Goal: Information Seeking & Learning: Learn about a topic

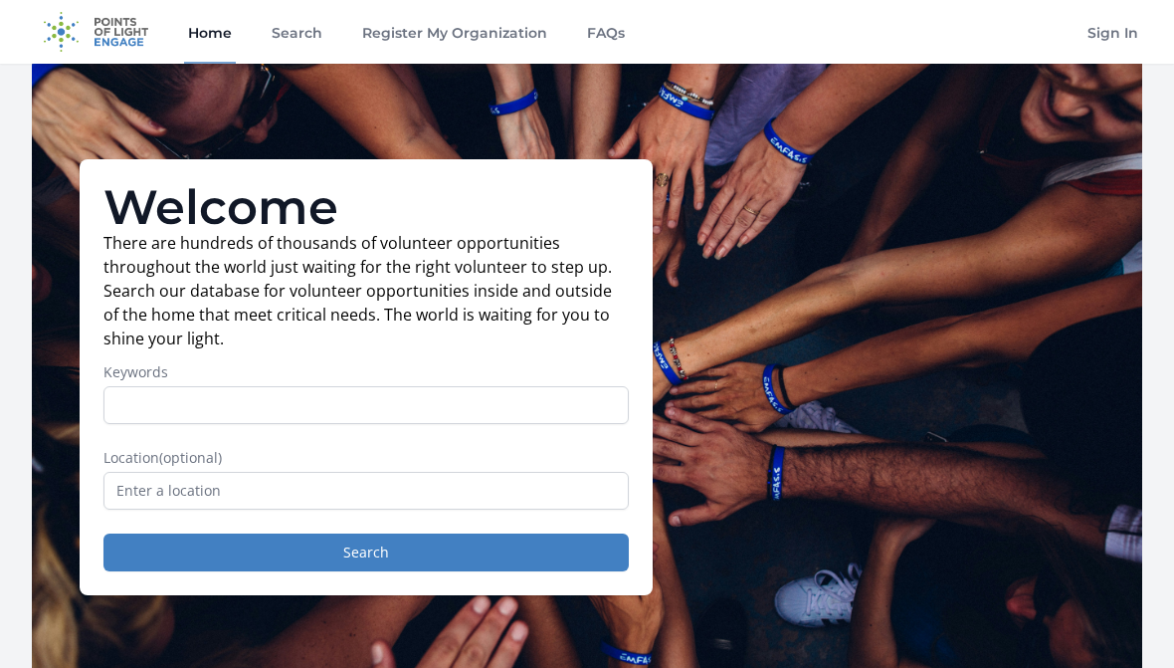
click at [360, 416] on input "Keywords" at bounding box center [365, 405] width 525 height 38
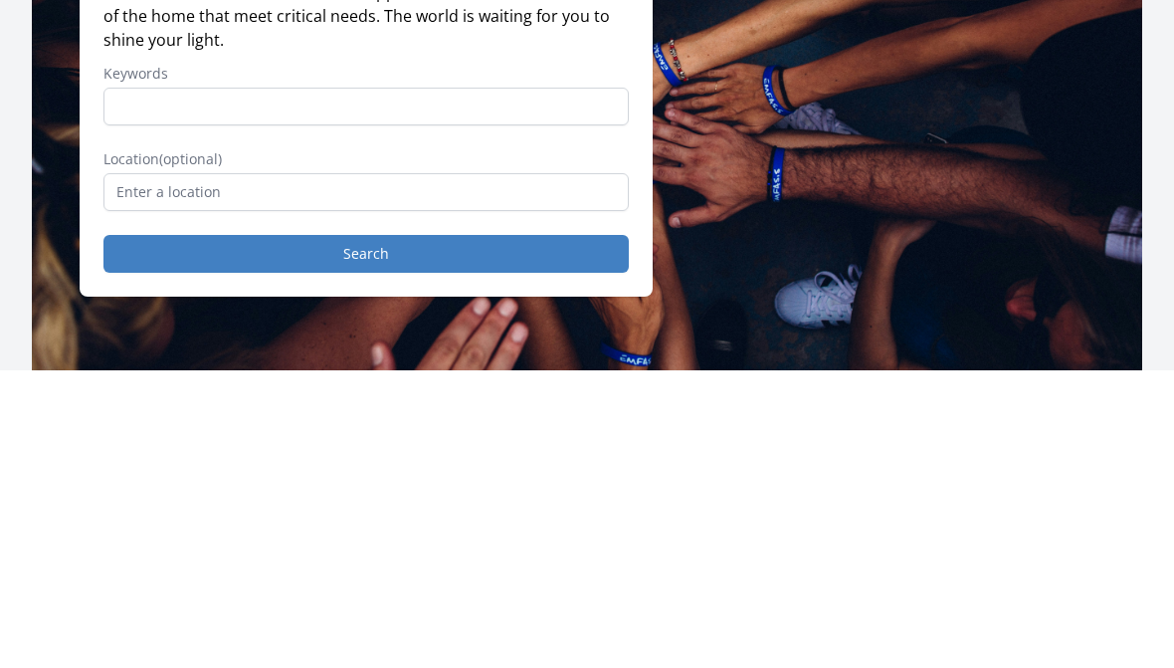
type input "E"
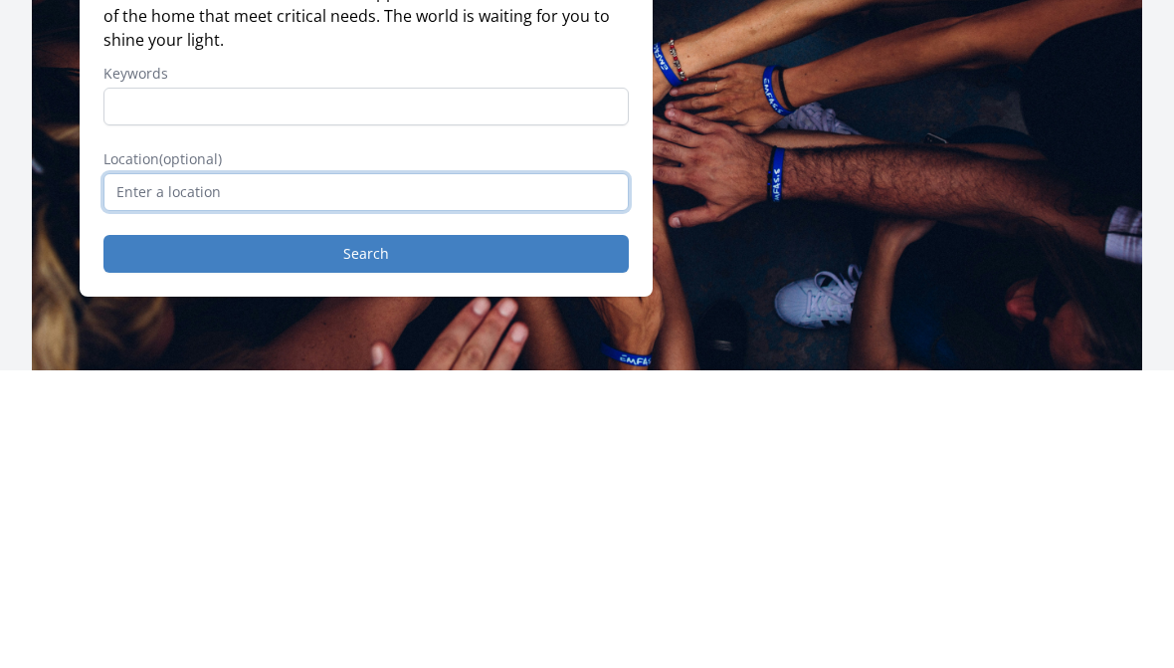
click at [467, 472] on input "text" at bounding box center [365, 491] width 525 height 38
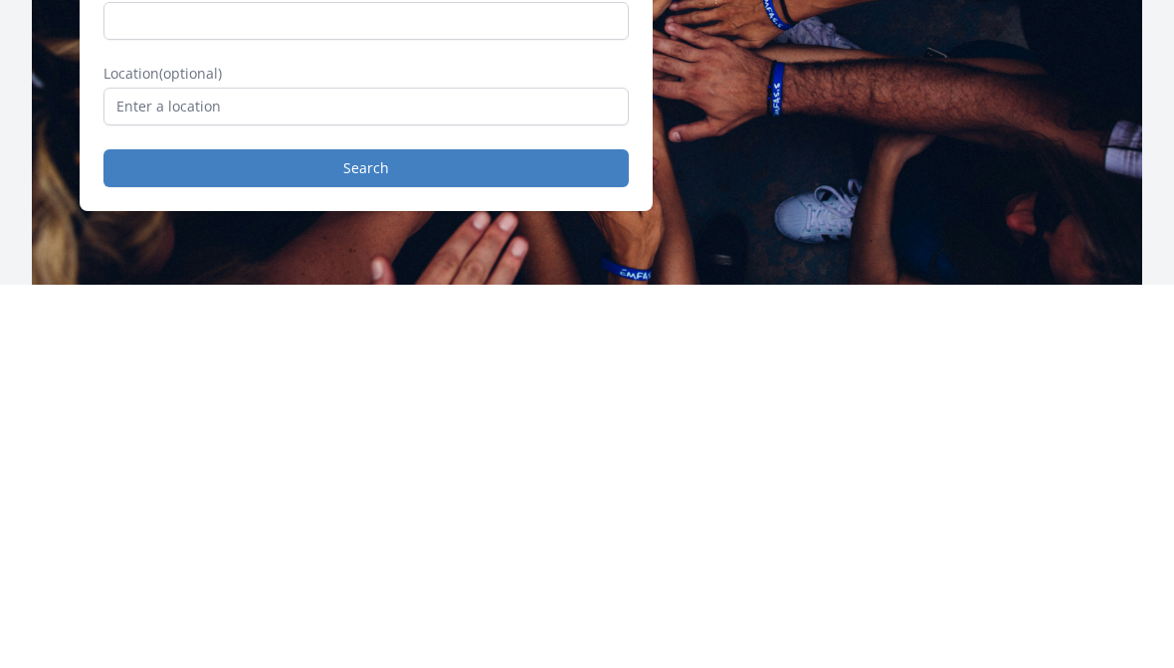
click at [725, 121] on div "Welcome There are hundreds of thousands of volunteer opportunities throughout t…" at bounding box center [587, 377] width 1111 height 627
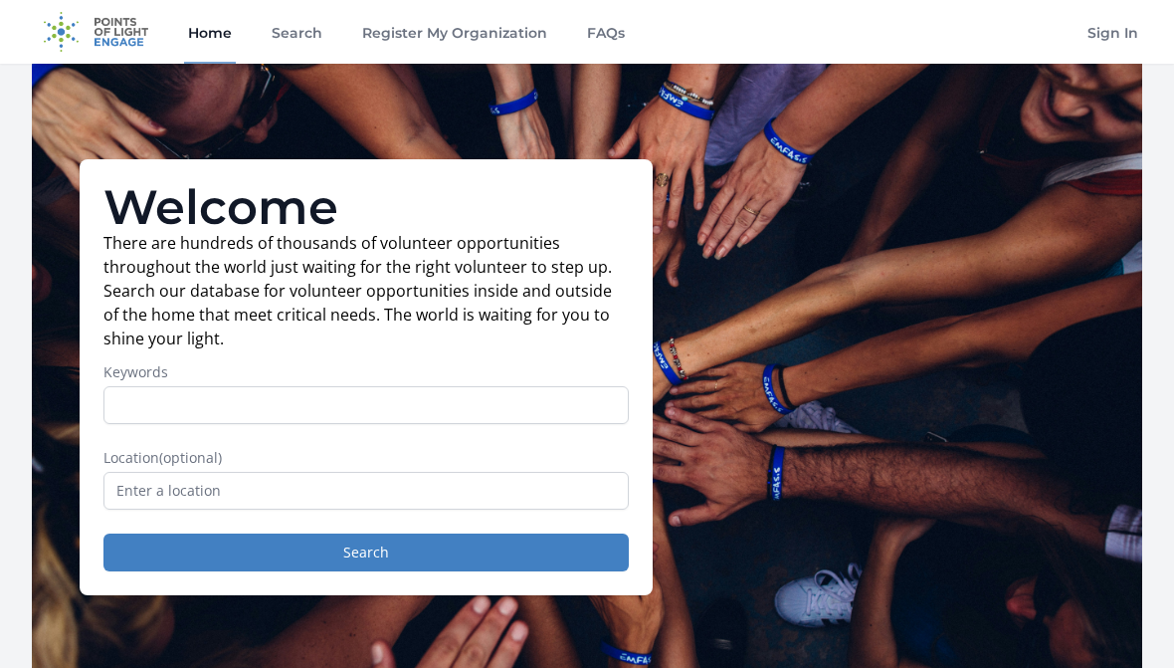
click at [433, 37] on link "Register My Organization" at bounding box center [454, 32] width 193 height 64
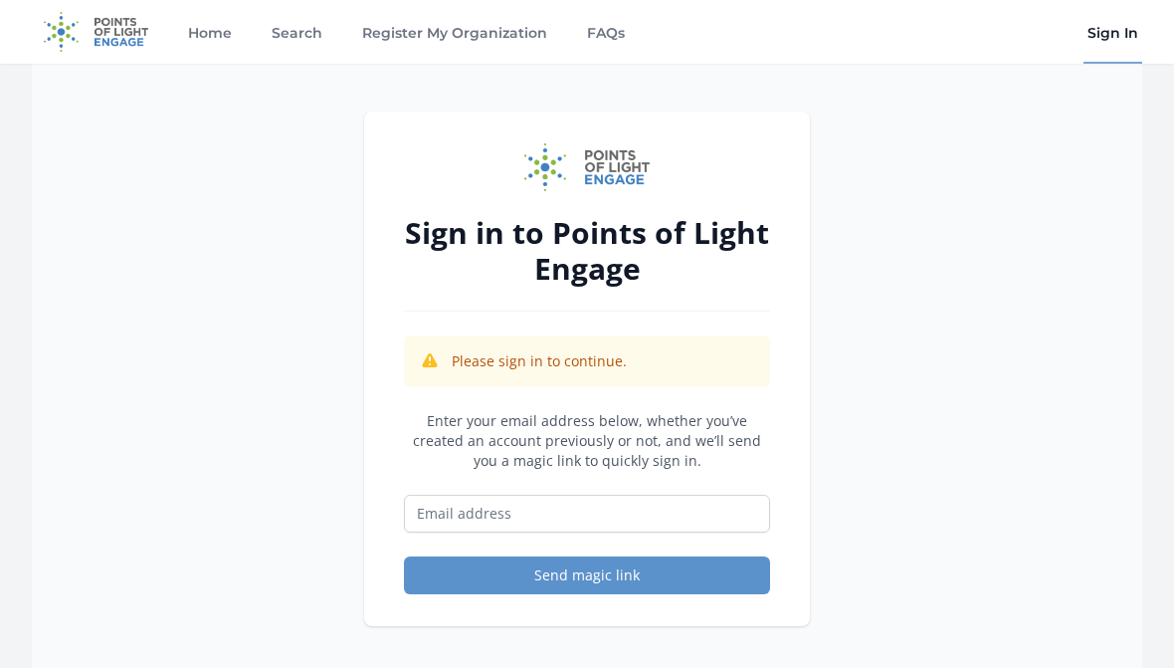
click at [280, 34] on link "Search" at bounding box center [297, 32] width 59 height 64
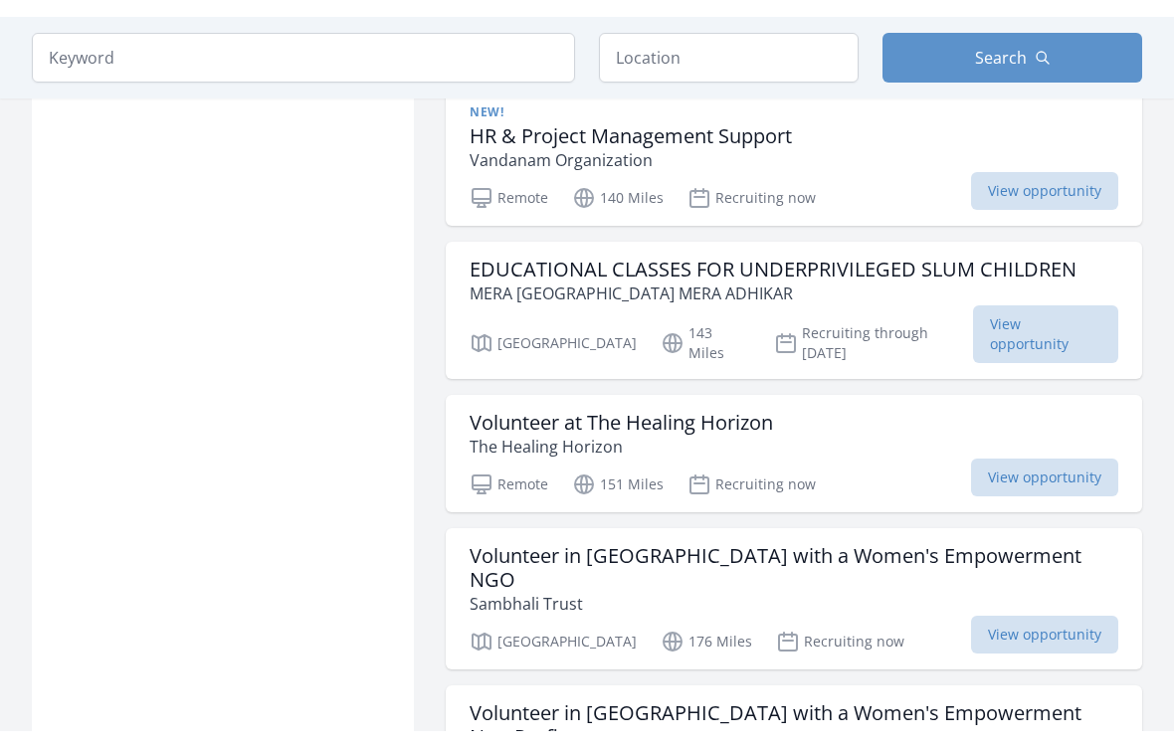
scroll to position [1280, 0]
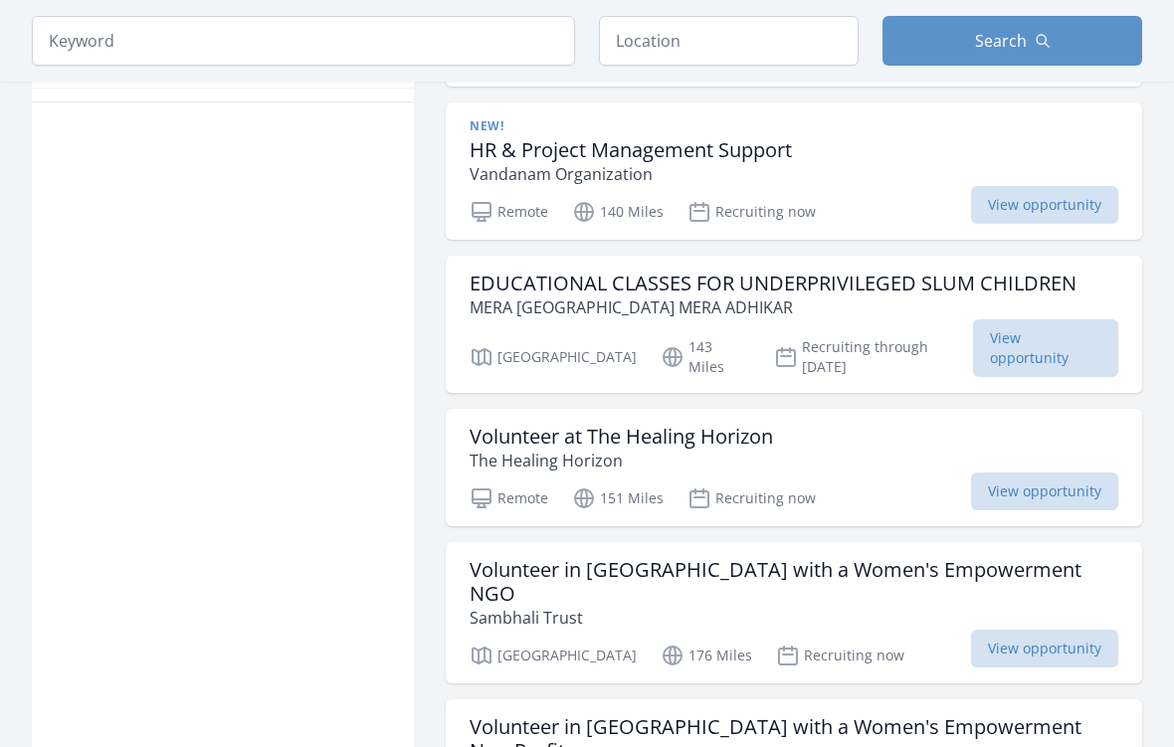
click at [1002, 319] on span "View opportunity" at bounding box center [1045, 348] width 145 height 58
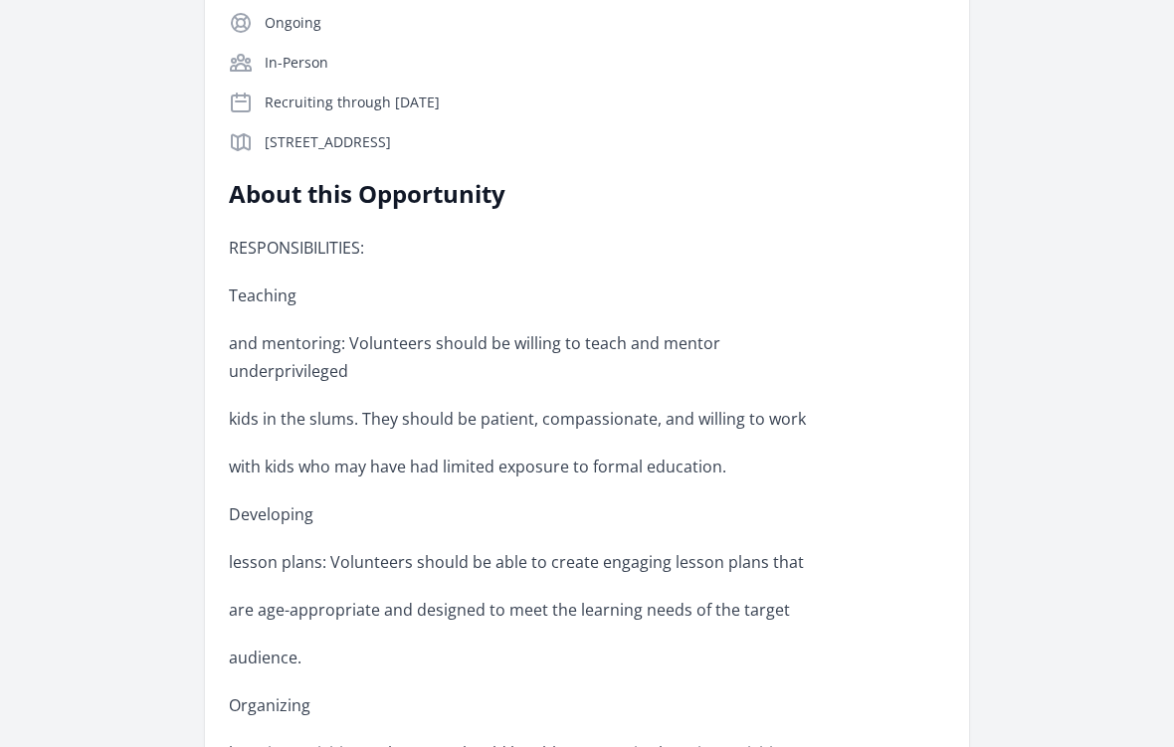
scroll to position [482, 0]
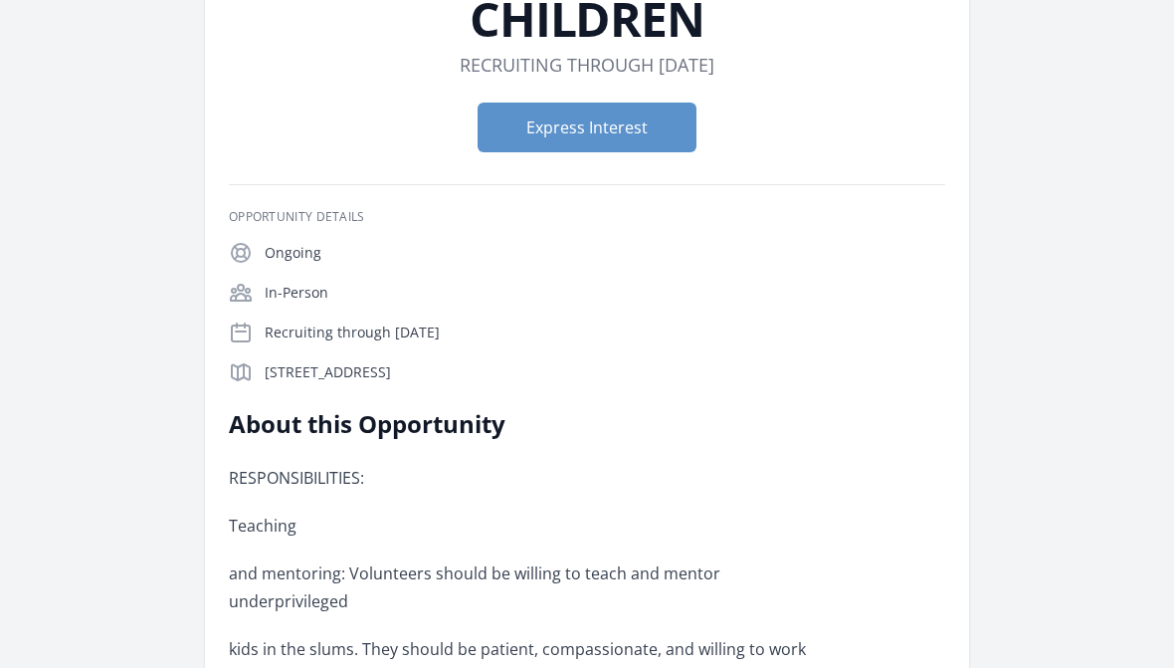
scroll to position [190, 0]
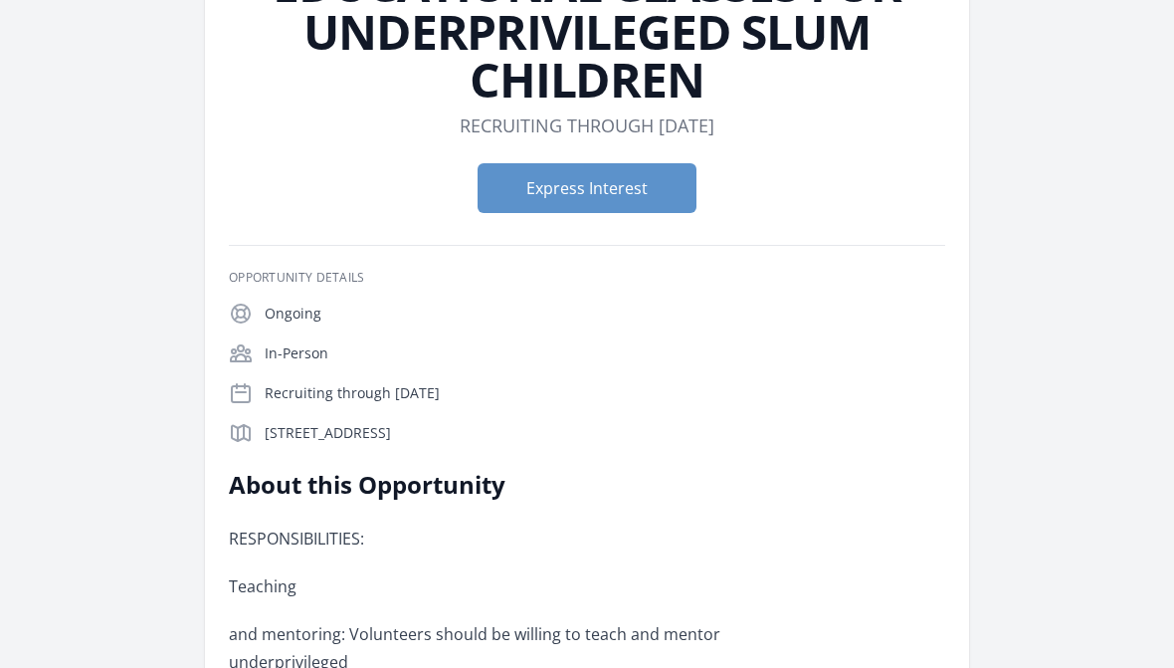
click at [550, 186] on button "Express Interest" at bounding box center [587, 189] width 219 height 50
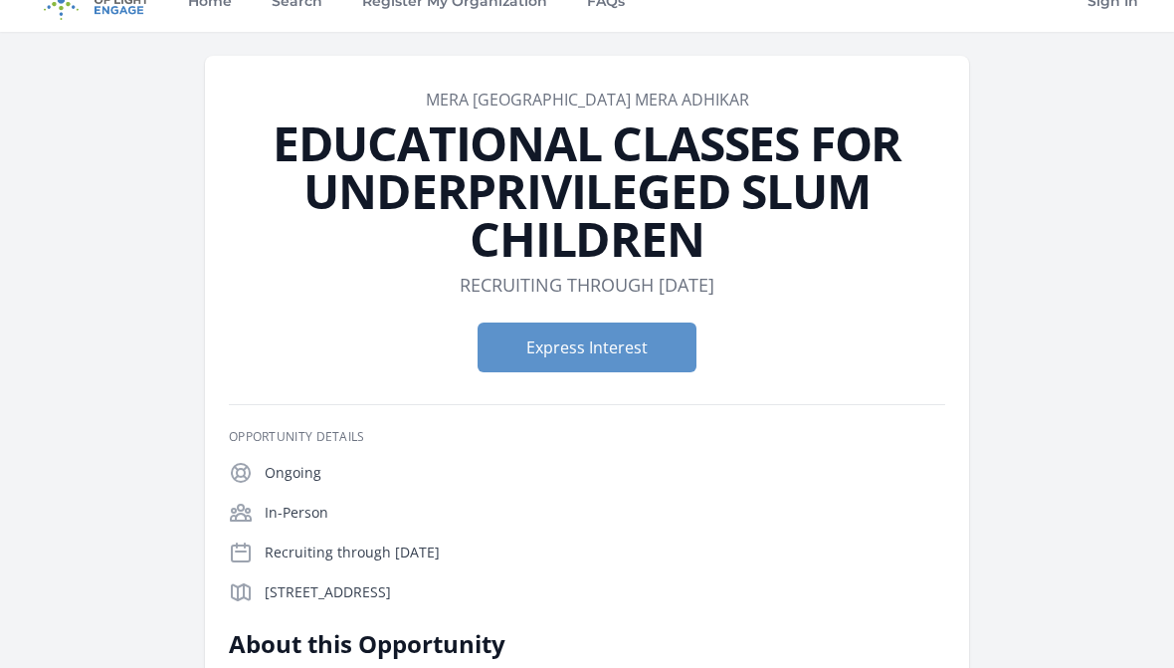
scroll to position [0, 0]
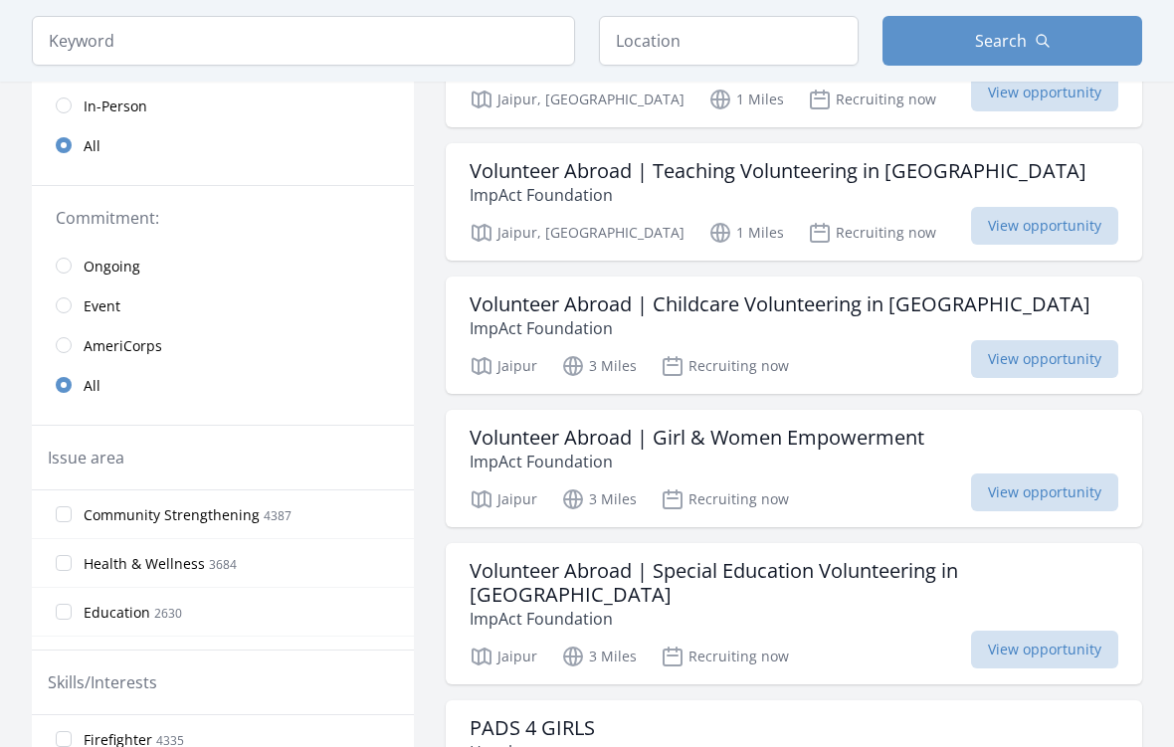
scroll to position [296, 0]
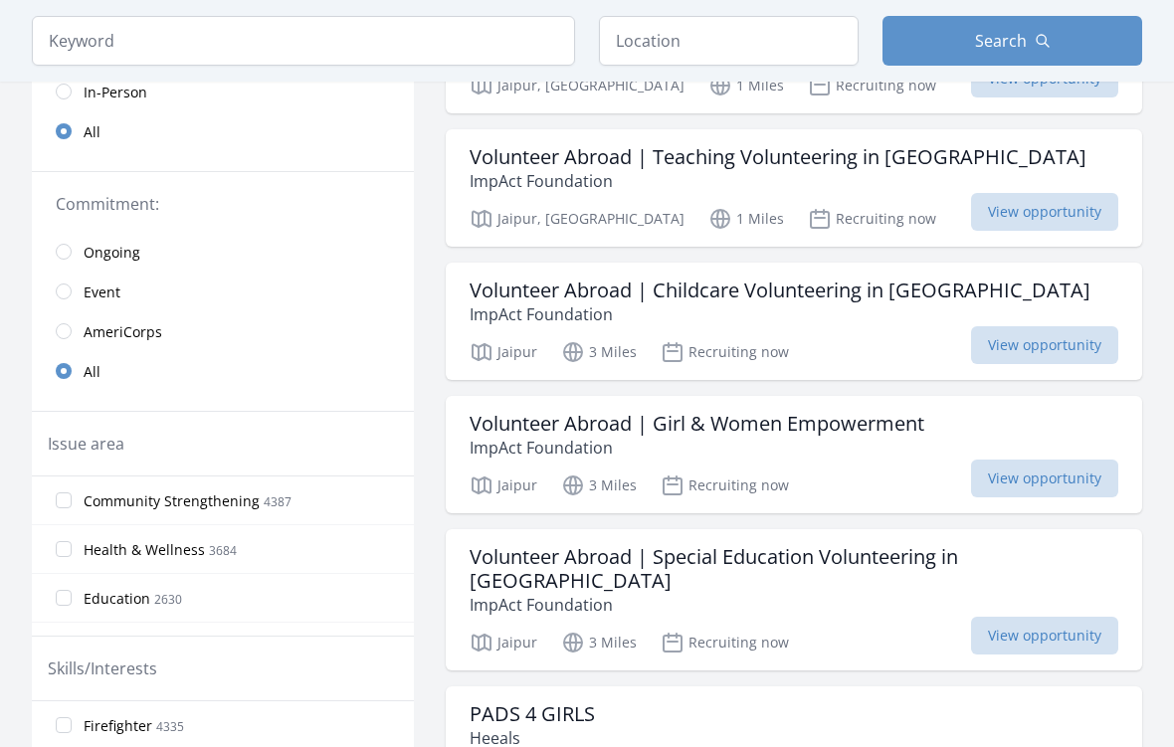
click at [350, 593] on label "Education 2630" at bounding box center [223, 598] width 382 height 40
click at [72, 593] on input "Education 2630" at bounding box center [64, 598] width 16 height 16
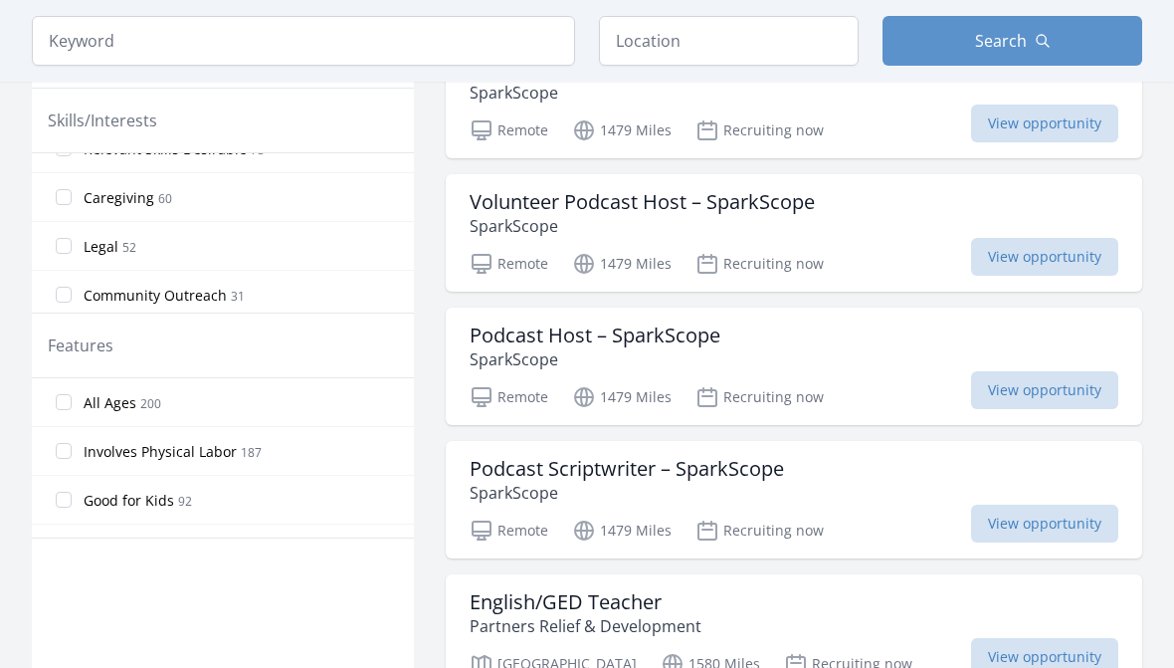
scroll to position [422, 0]
click at [411, 309] on label "Community Outreach 31" at bounding box center [223, 292] width 382 height 40
click at [72, 300] on input "Community Outreach 31" at bounding box center [64, 292] width 16 height 16
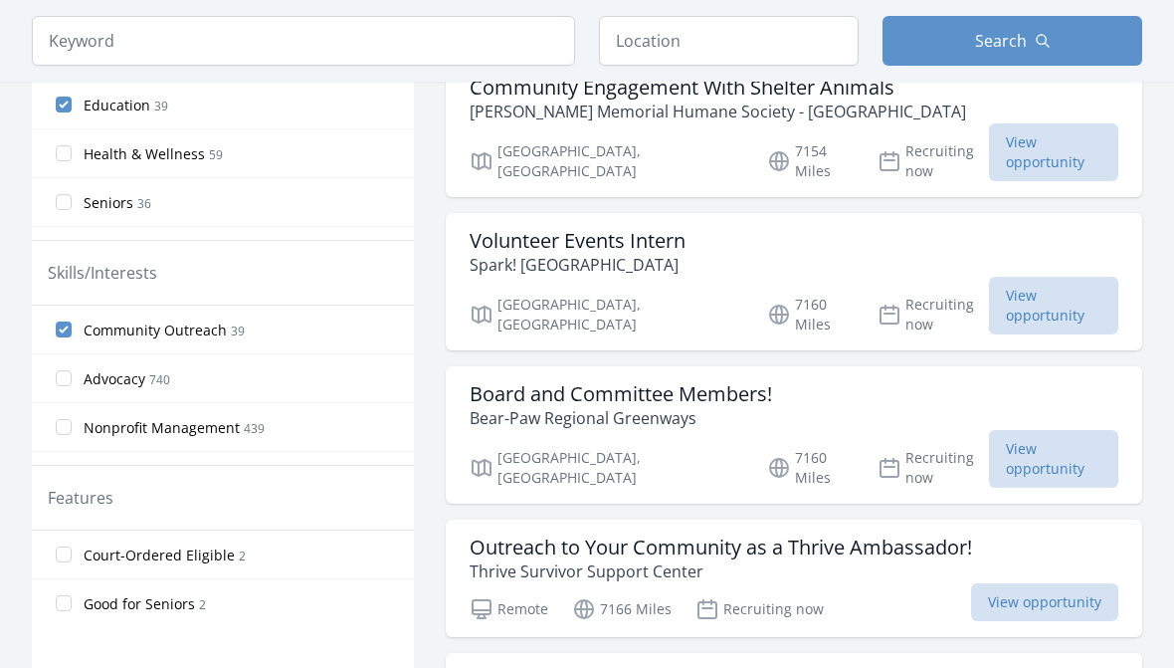
scroll to position [627, 0]
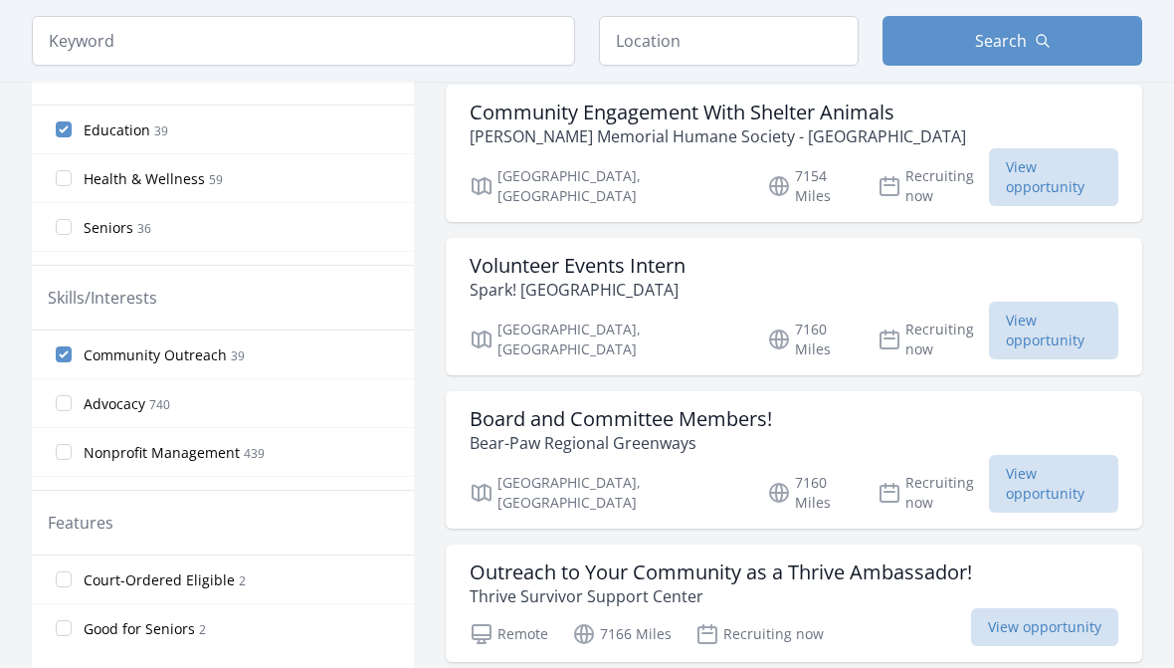
click at [286, 358] on label "Community Outreach 39" at bounding box center [223, 354] width 382 height 40
click at [72, 358] on input "Community Outreach 39" at bounding box center [64, 354] width 16 height 16
click at [65, 348] on input "Community Outreach 39" at bounding box center [64, 354] width 16 height 16
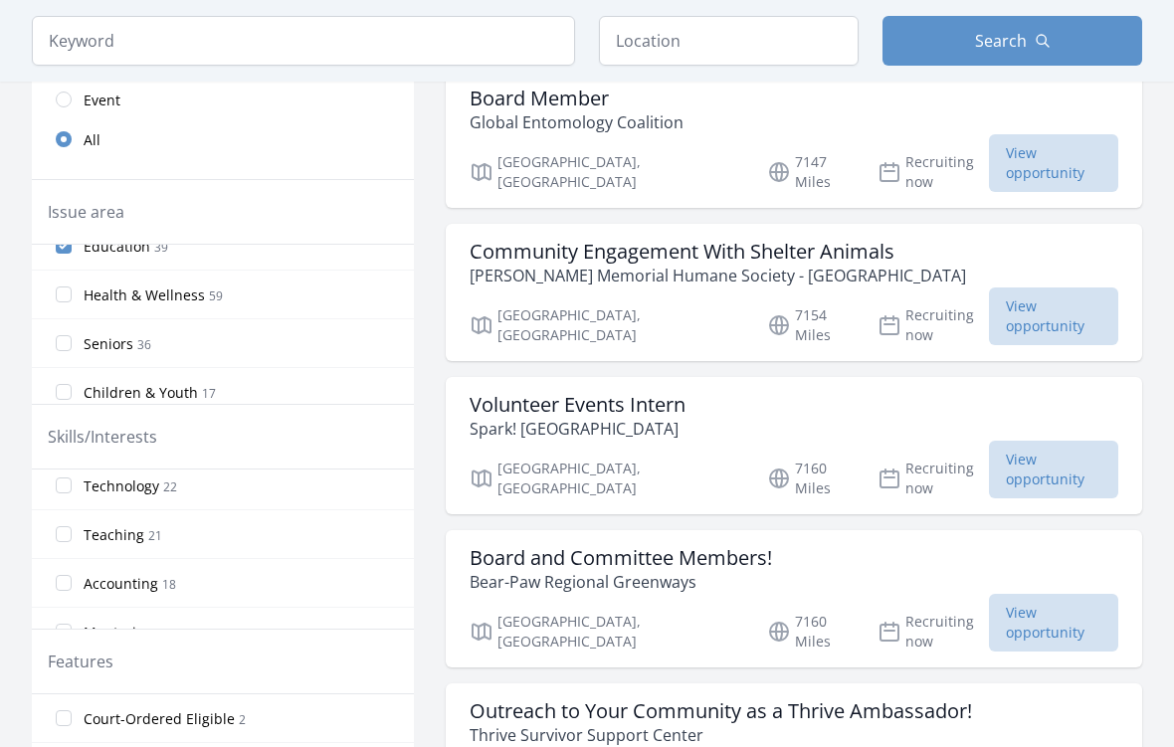
scroll to position [693, 0]
click at [71, 530] on input "Teaching 21" at bounding box center [64, 533] width 16 height 16
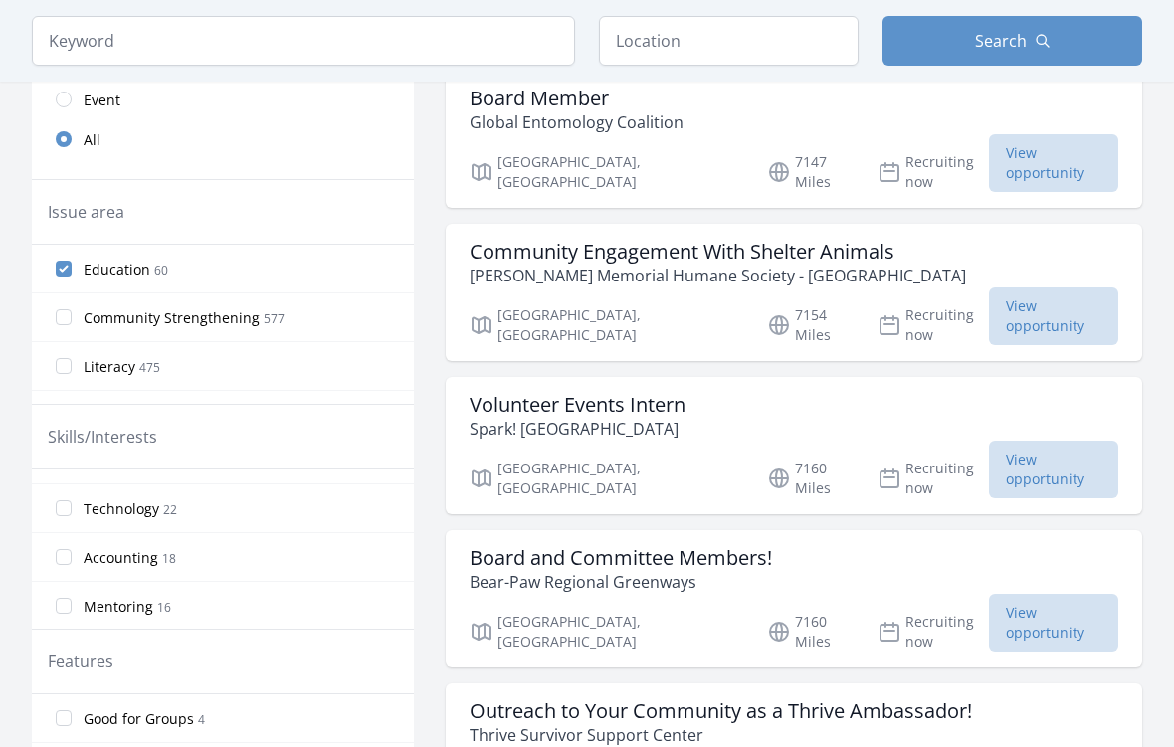
scroll to position [715, 0]
click at [68, 511] on input "Technology 22" at bounding box center [64, 511] width 16 height 16
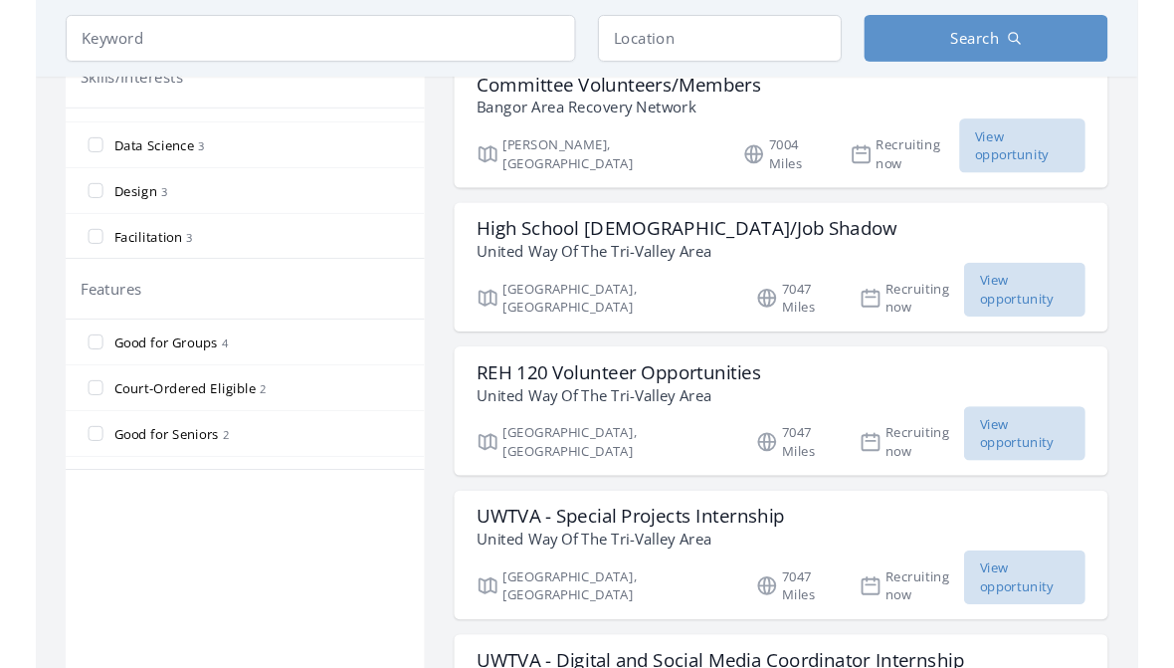
scroll to position [866, 0]
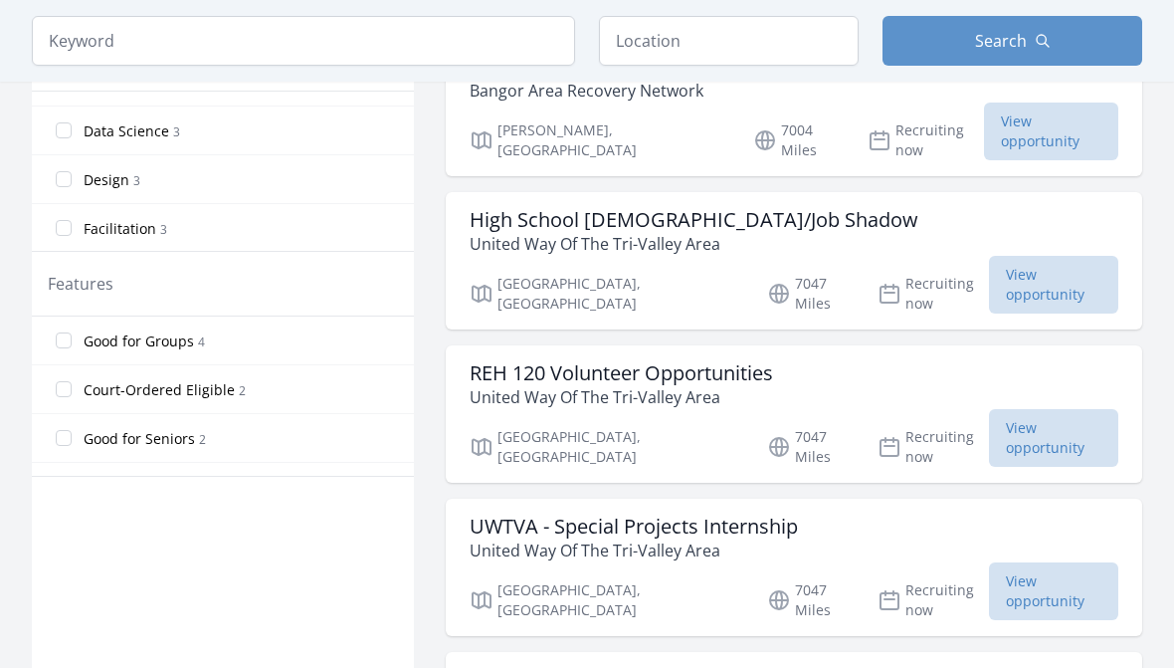
click at [1046, 256] on span "View opportunity" at bounding box center [1053, 285] width 129 height 58
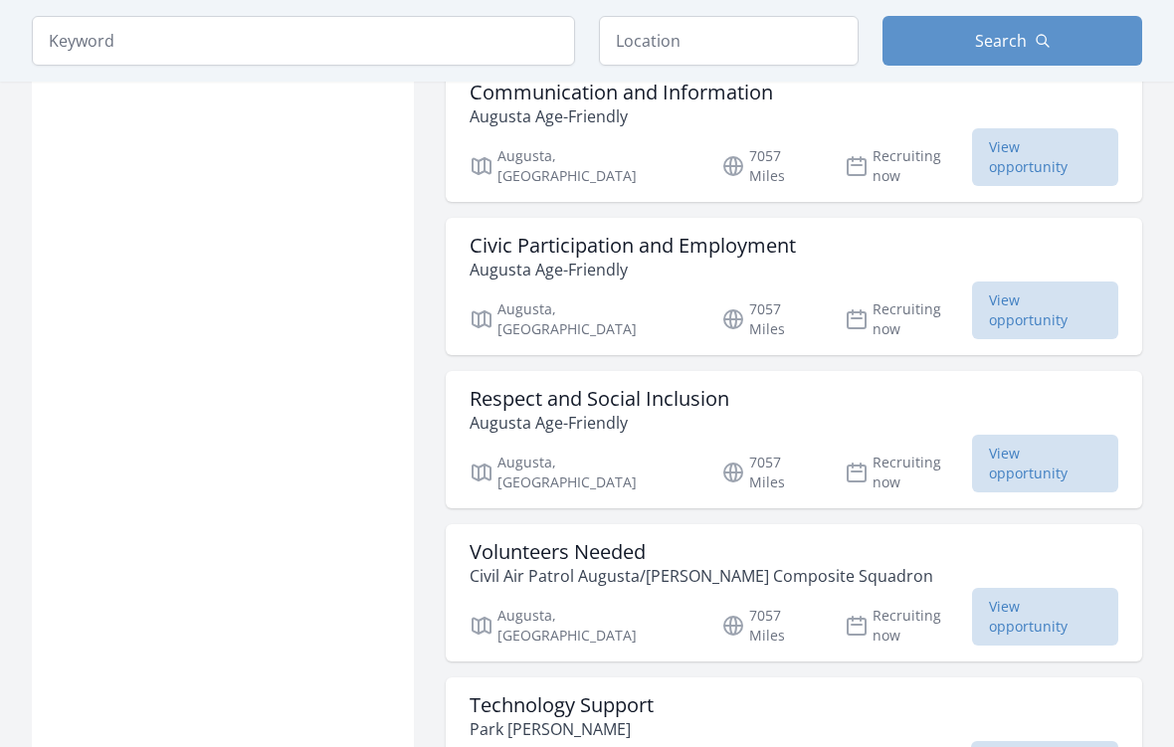
scroll to position [2070, 0]
click at [1042, 667] on span "View opportunity" at bounding box center [1044, 760] width 147 height 38
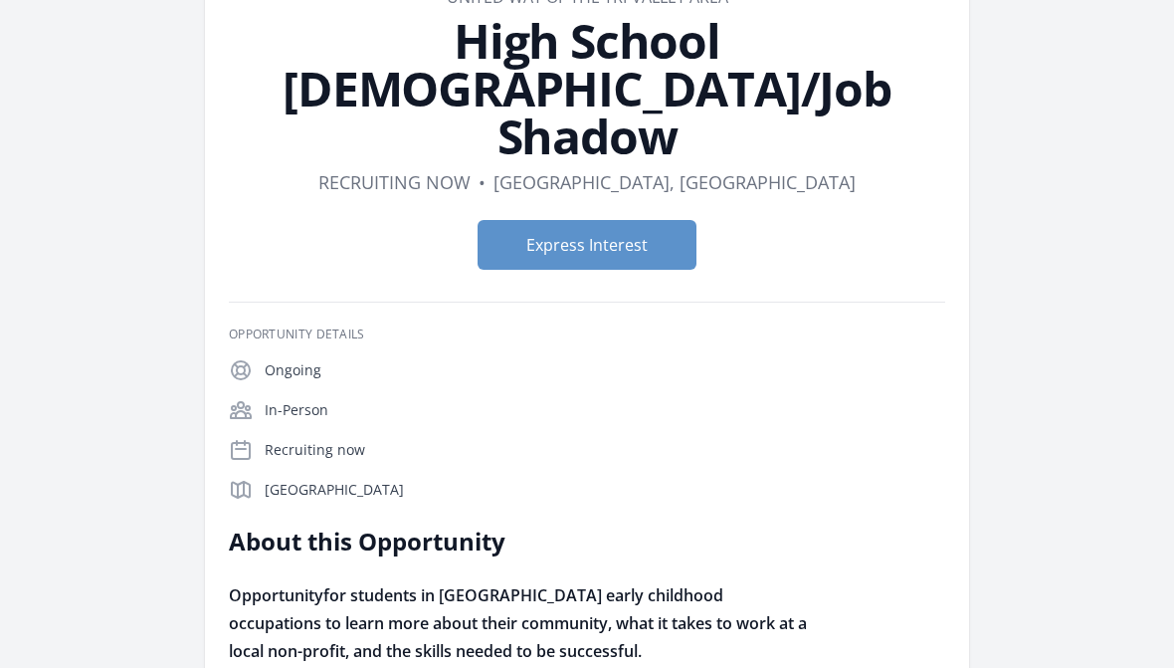
scroll to position [78, 0]
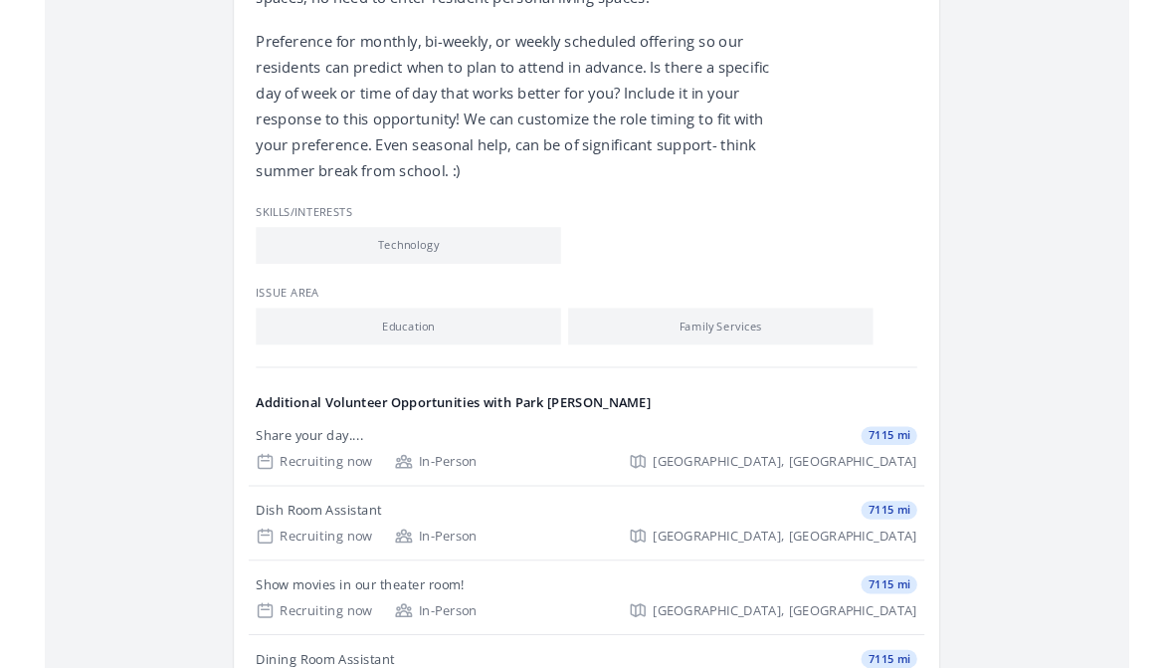
scroll to position [773, 0]
